Goal: Task Accomplishment & Management: Use online tool/utility

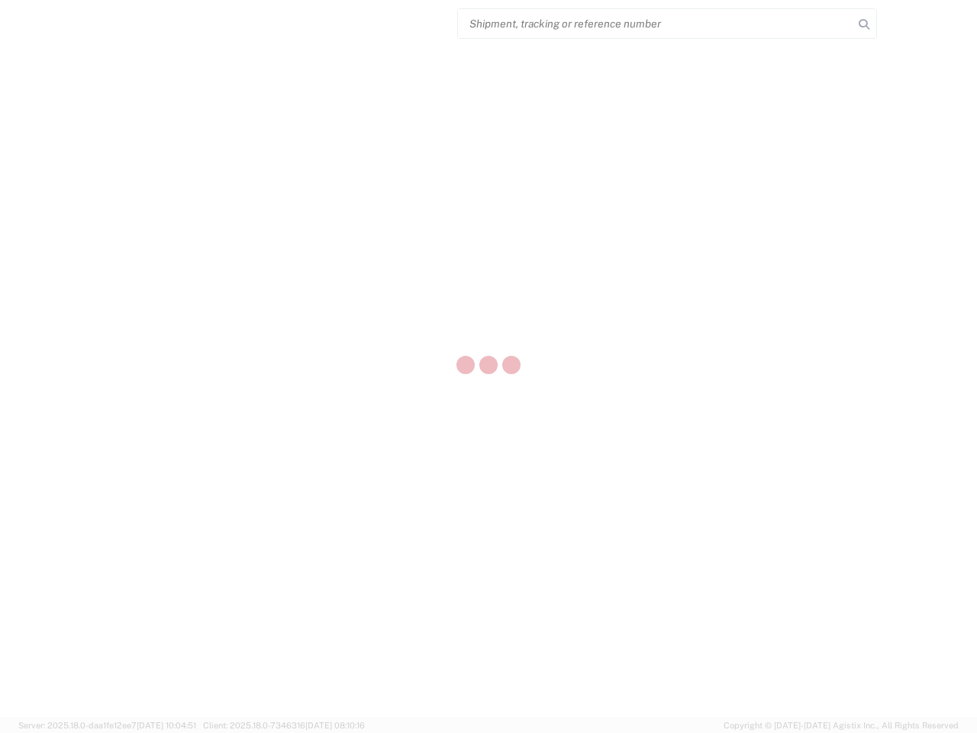
select select "US"
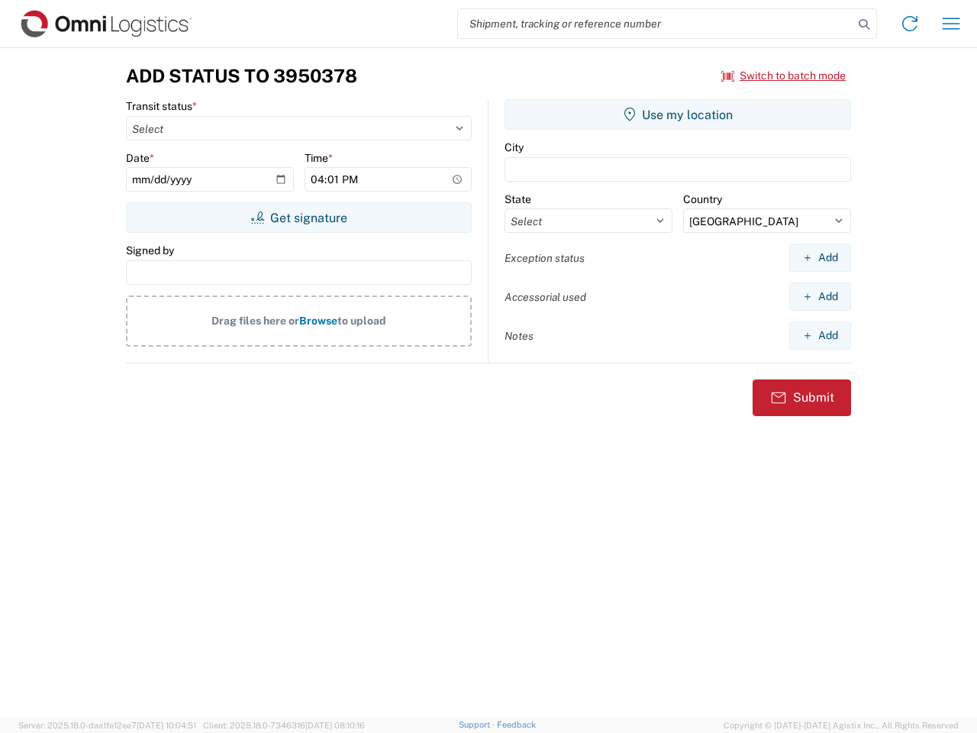
click at [656, 24] on input "search" at bounding box center [655, 23] width 395 height 29
click at [864, 24] on icon at bounding box center [863, 24] width 21 height 21
click at [910, 24] on icon at bounding box center [910, 23] width 24 height 24
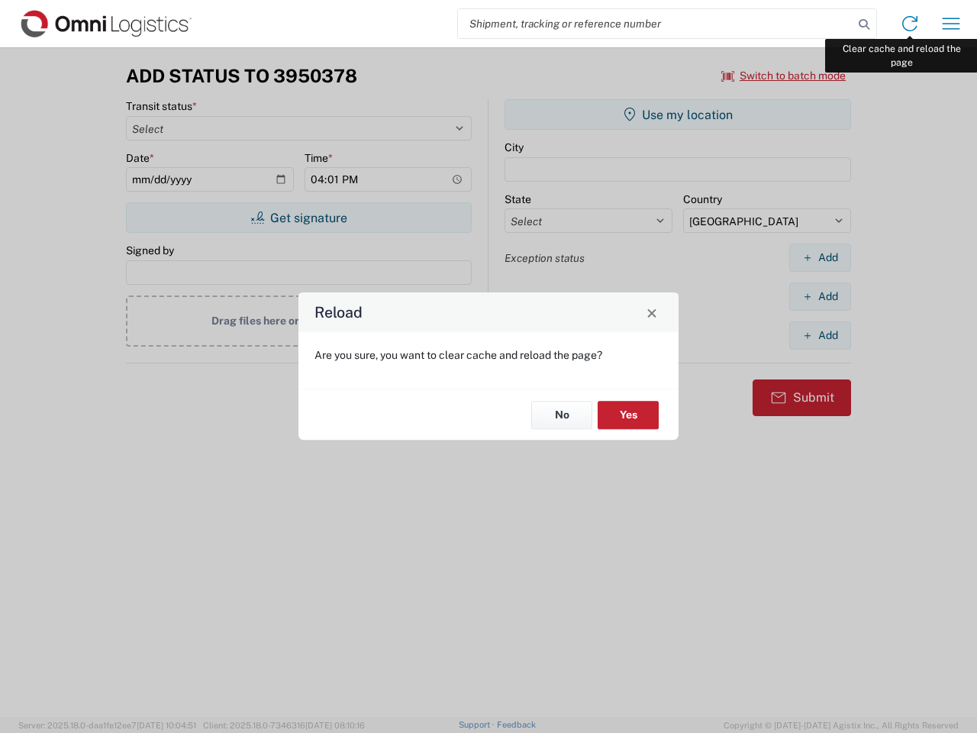
click at [951, 24] on div "Reload Are you sure, you want to clear cache and reload the page? No Yes" at bounding box center [488, 366] width 977 height 733
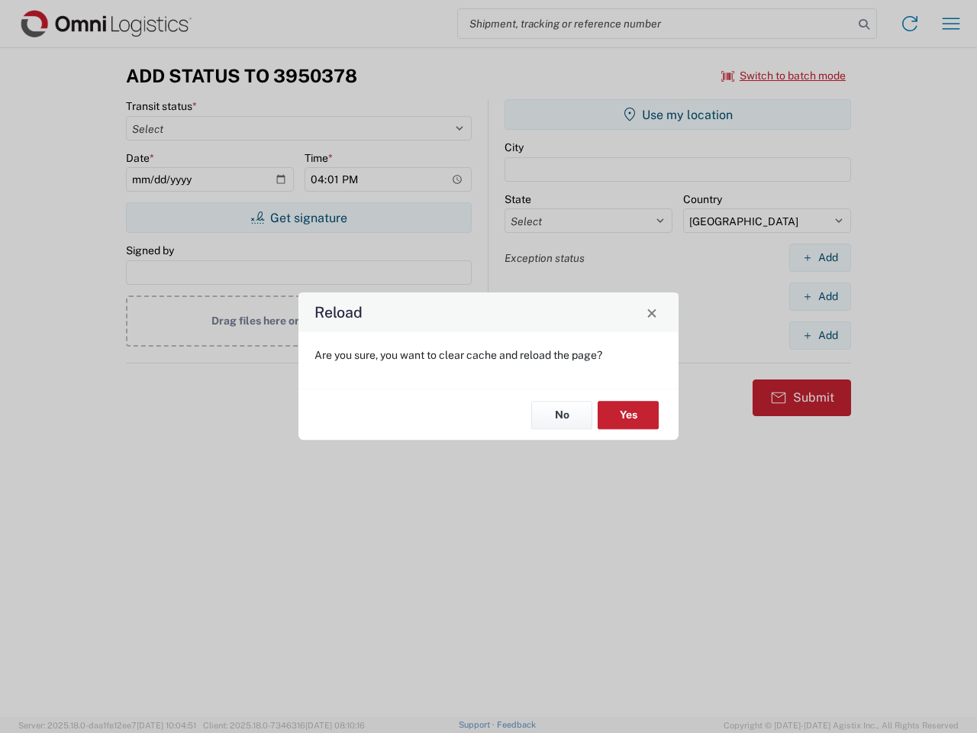
click at [784, 76] on div "Reload Are you sure, you want to clear cache and reload the page? No Yes" at bounding box center [488, 366] width 977 height 733
click at [298, 218] on div "Reload Are you sure, you want to clear cache and reload the page? No Yes" at bounding box center [488, 366] width 977 height 733
click at [678, 114] on div "Reload Are you sure, you want to clear cache and reload the page? No Yes" at bounding box center [488, 366] width 977 height 733
click at [820, 257] on div "Reload Are you sure, you want to clear cache and reload the page? No Yes" at bounding box center [488, 366] width 977 height 733
click at [820, 296] on div "Reload Are you sure, you want to clear cache and reload the page? No Yes" at bounding box center [488, 366] width 977 height 733
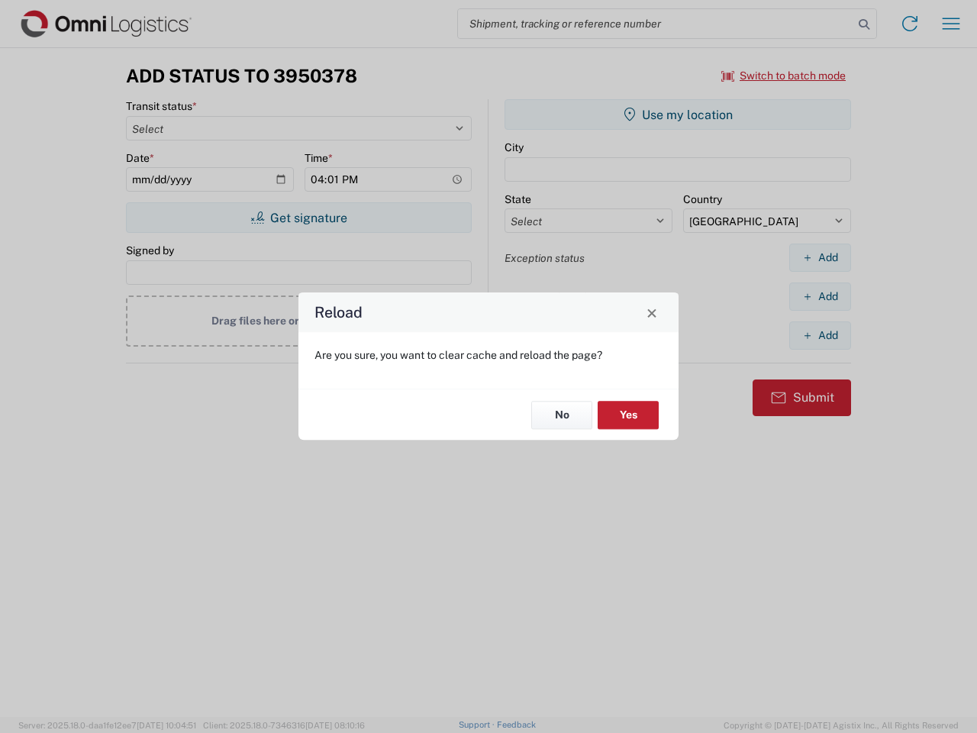
click at [820, 335] on div "Reload Are you sure, you want to clear cache and reload the page? No Yes" at bounding box center [488, 366] width 977 height 733
